Goal: Find specific page/section: Find specific page/section

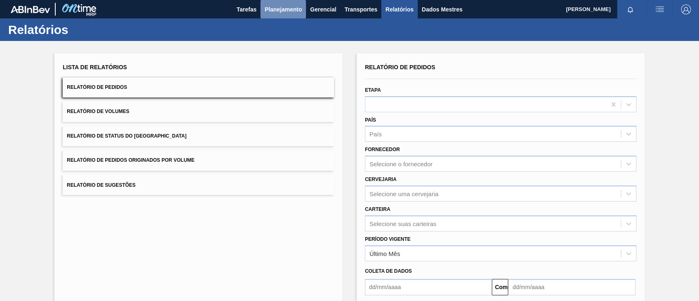
click at [272, 7] on font "Planejamento" at bounding box center [283, 9] width 37 height 7
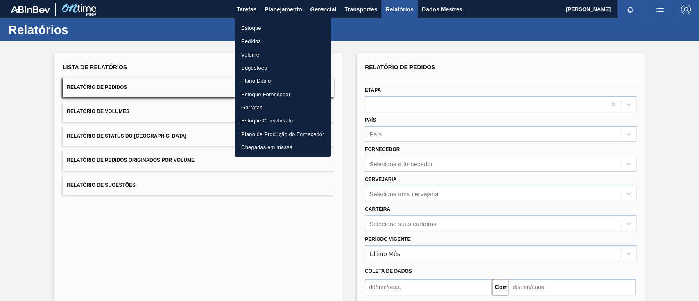
click at [256, 41] on font "Pedidos" at bounding box center [251, 41] width 20 height 6
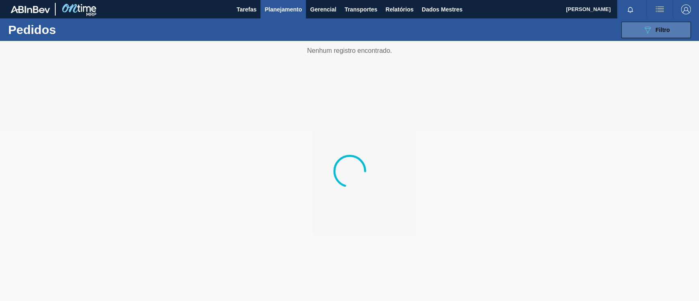
click at [636, 31] on button "089F7B8B-B2A5-4AFE-B5C0-19BA573D28AC Filtro" at bounding box center [656, 30] width 70 height 16
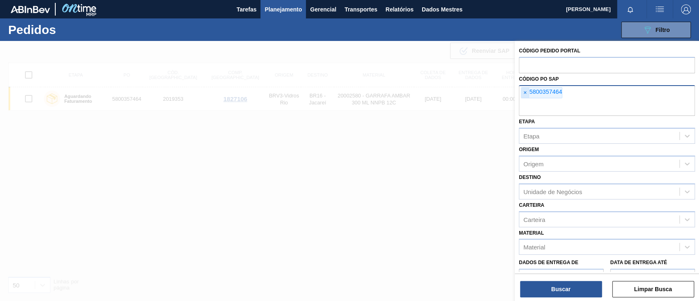
click at [524, 94] on font "×" at bounding box center [524, 92] width 3 height 7
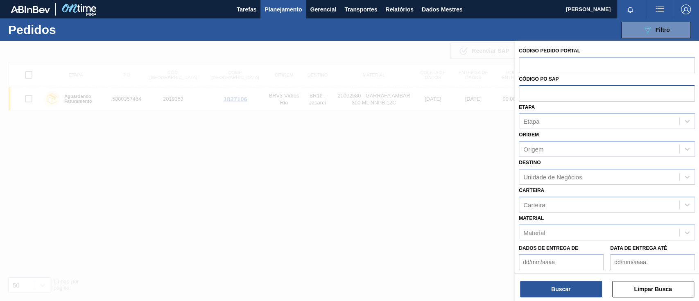
paste input "5800366111"
type input "5800366111"
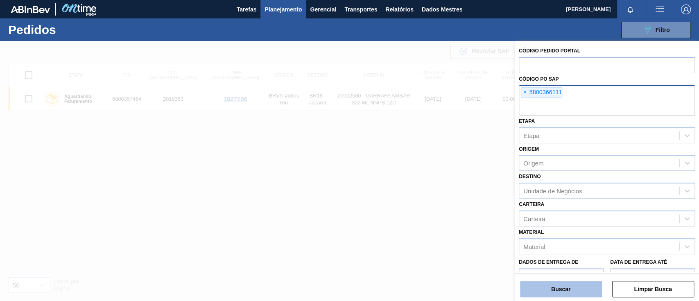
click at [559, 288] on font "Buscar" at bounding box center [560, 289] width 19 height 7
